Goal: Transaction & Acquisition: Purchase product/service

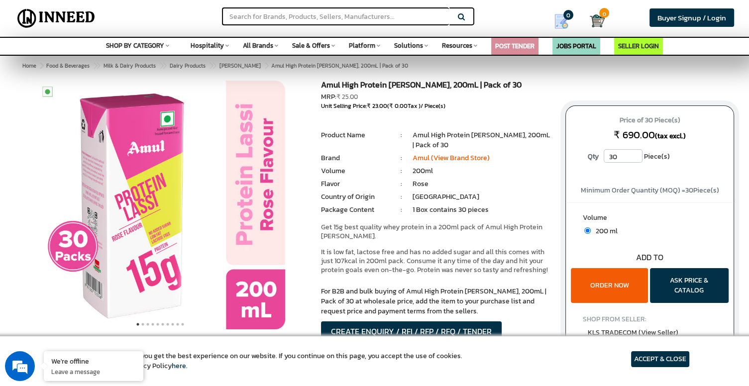
drag, startPoint x: 373, startPoint y: 104, endPoint x: 380, endPoint y: 104, distance: 6.5
click at [380, 104] on span "₹ 23.00" at bounding box center [377, 106] width 20 height 9
click at [627, 157] on input "30" at bounding box center [623, 155] width 39 height 13
click at [441, 189] on ul "1 Piece(s) : Product Name : Amul High Protein Rose Lassi, 200mL | Pack of 30 Br…" at bounding box center [436, 174] width 230 height 88
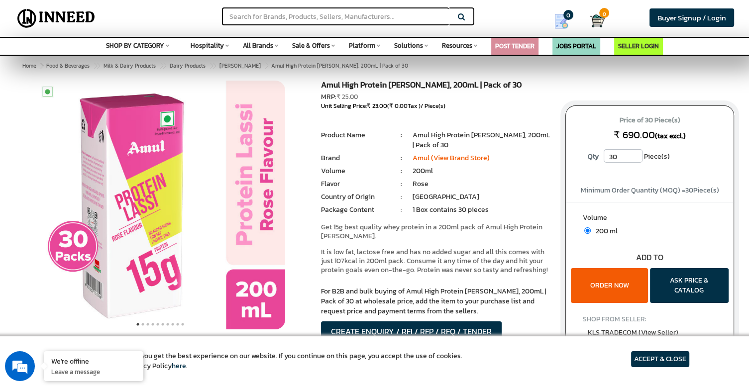
scroll to position [97, 0]
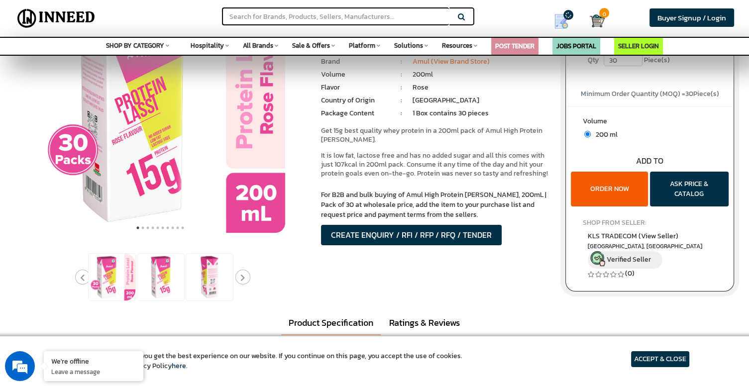
click at [621, 194] on button "ORDER NOW" at bounding box center [609, 189] width 77 height 35
